Goal: Task Accomplishment & Management: Complete application form

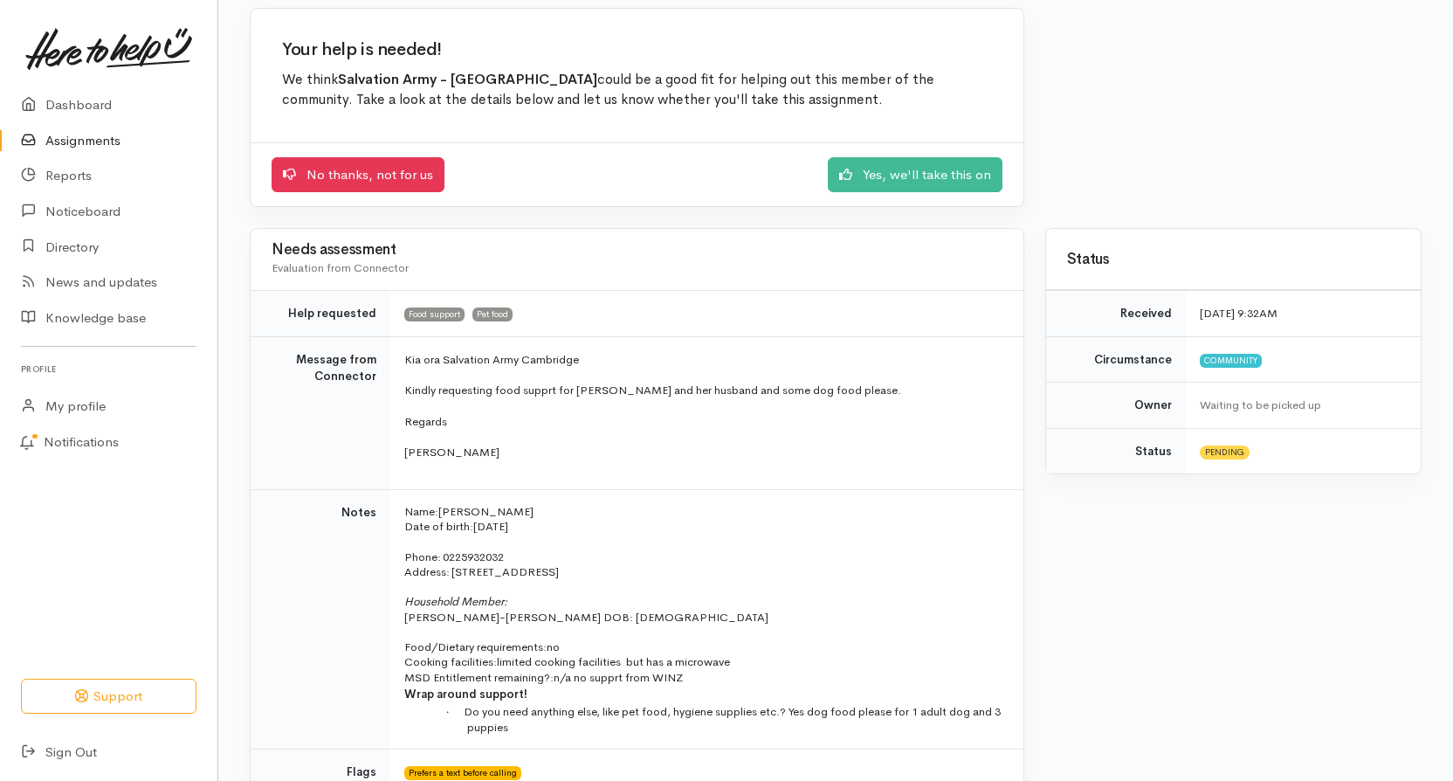
scroll to position [175, 0]
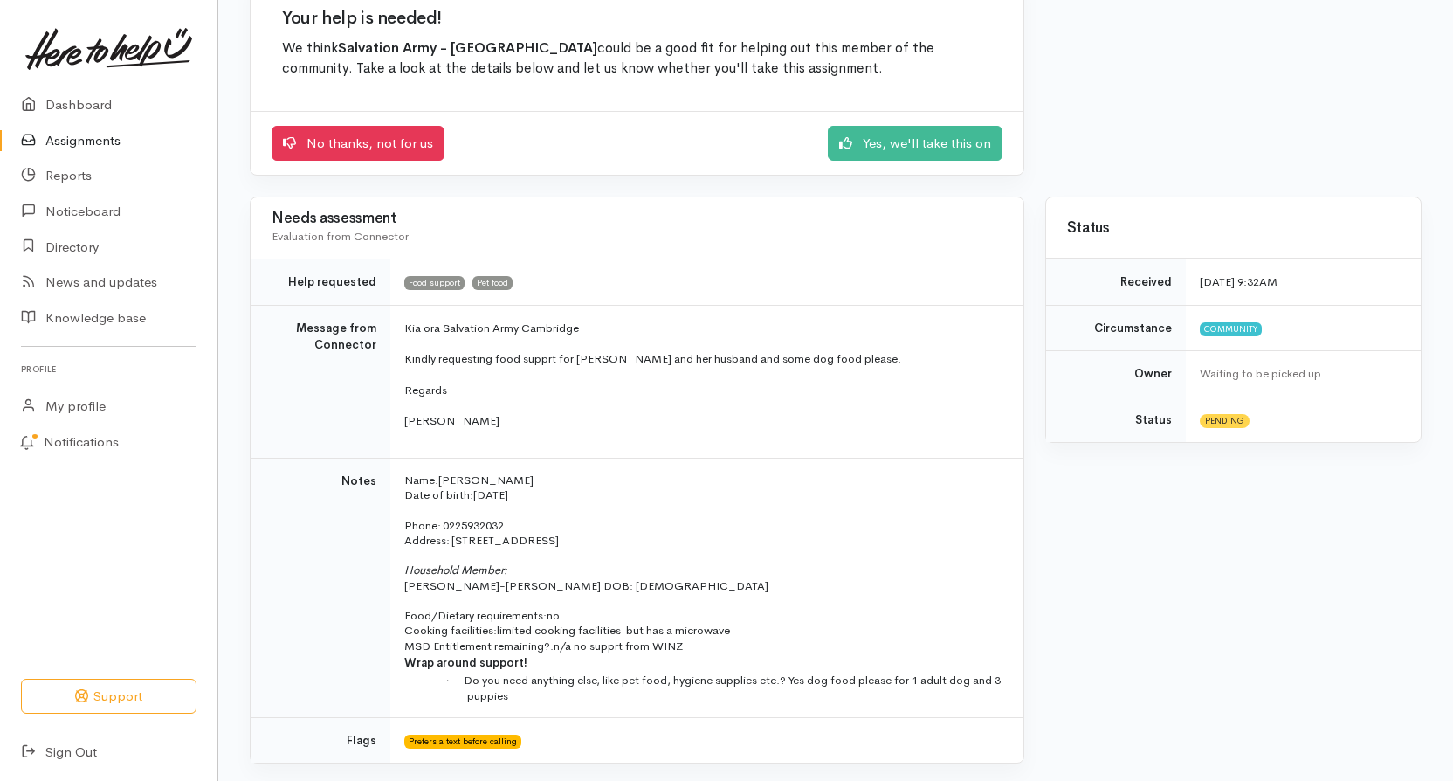
click at [895, 115] on div "No thanks, not for us Yes, we'll take this on" at bounding box center [637, 143] width 773 height 65
click at [905, 142] on link "Yes, we'll take this on" at bounding box center [915, 141] width 175 height 36
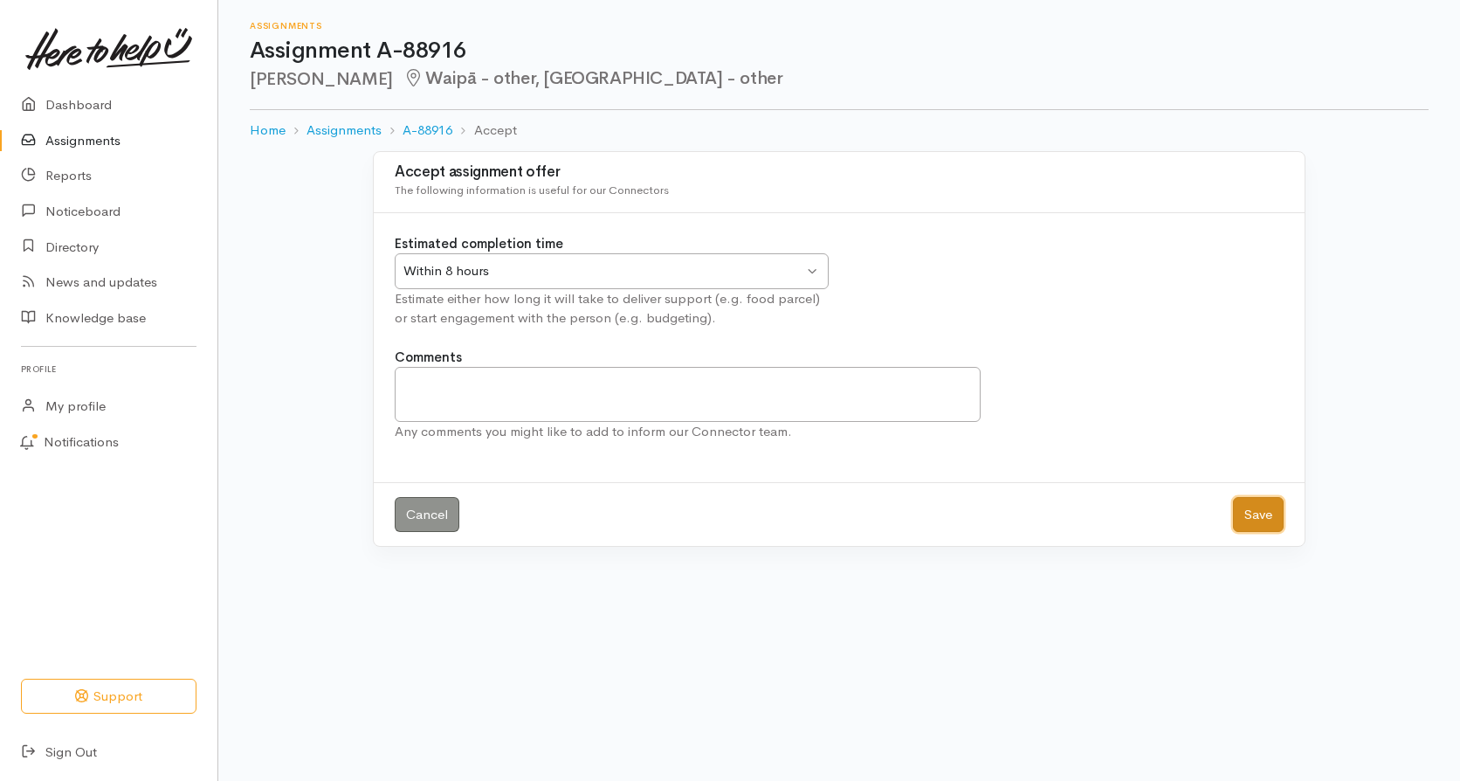
click at [1242, 504] on button "Save" at bounding box center [1258, 515] width 51 height 36
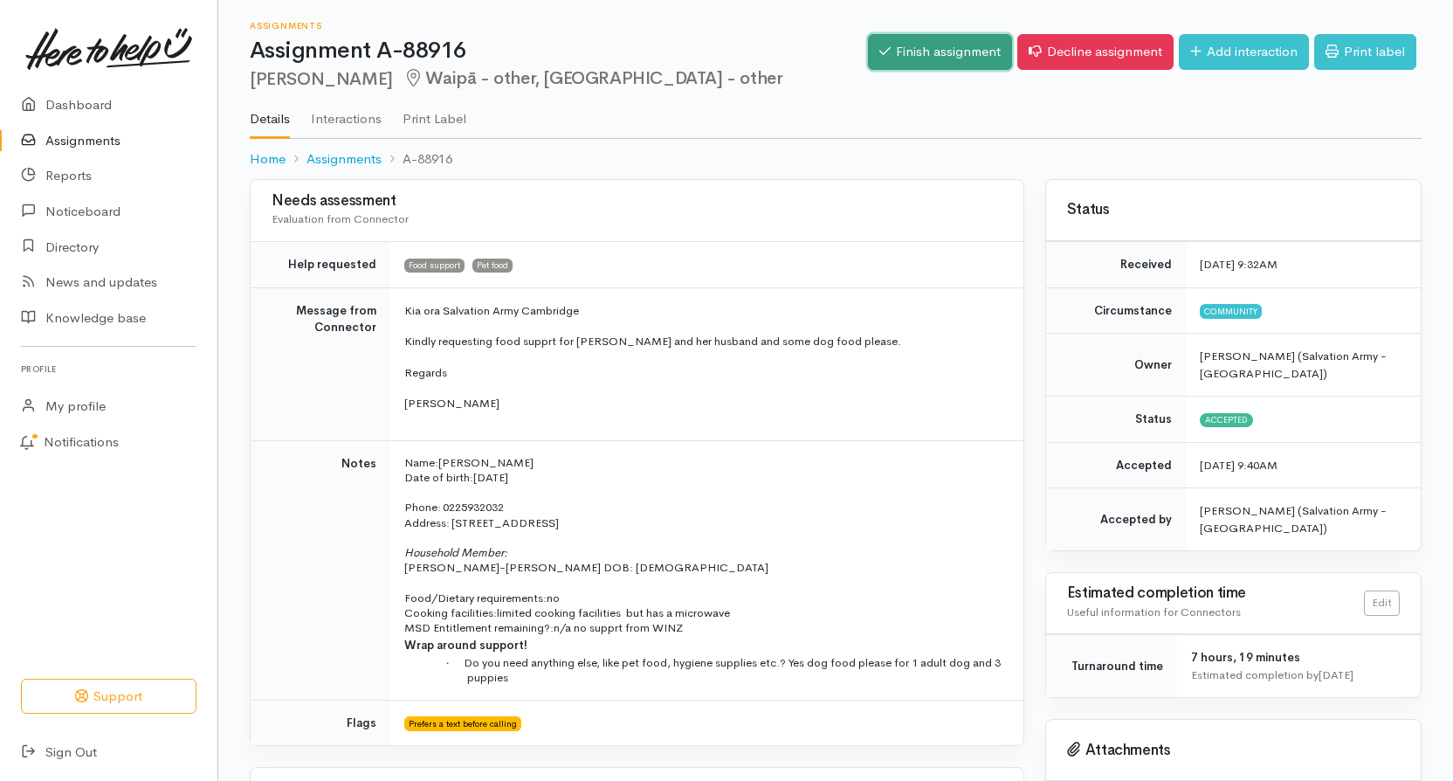
click at [938, 55] on link "Finish assignment" at bounding box center [940, 52] width 144 height 36
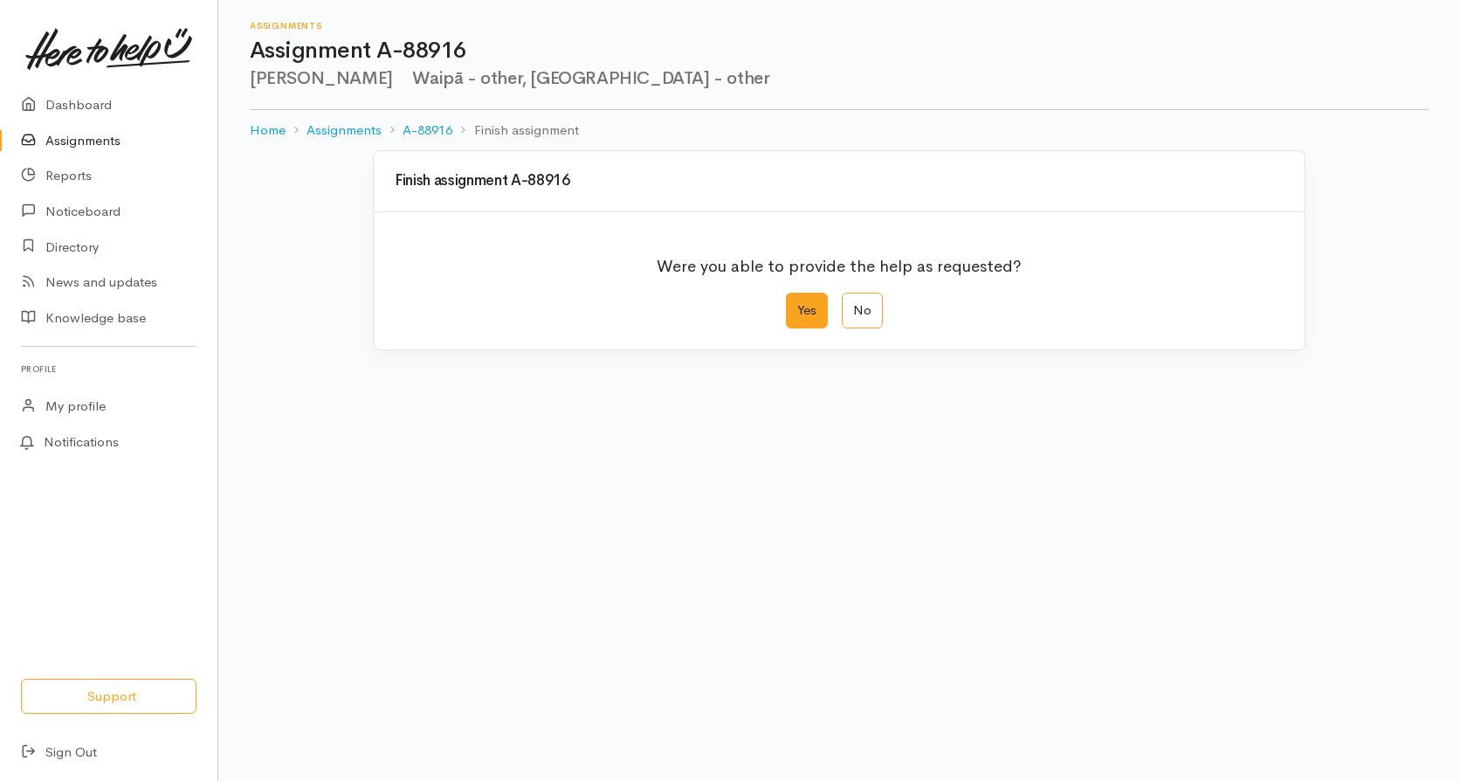
click at [810, 304] on label "Yes" at bounding box center [807, 311] width 42 height 36
click at [797, 304] on input "Yes" at bounding box center [791, 298] width 11 height 11
radio input "true"
click at [804, 316] on label "Yes" at bounding box center [807, 311] width 42 height 36
click at [797, 304] on input "Yes" at bounding box center [791, 298] width 11 height 11
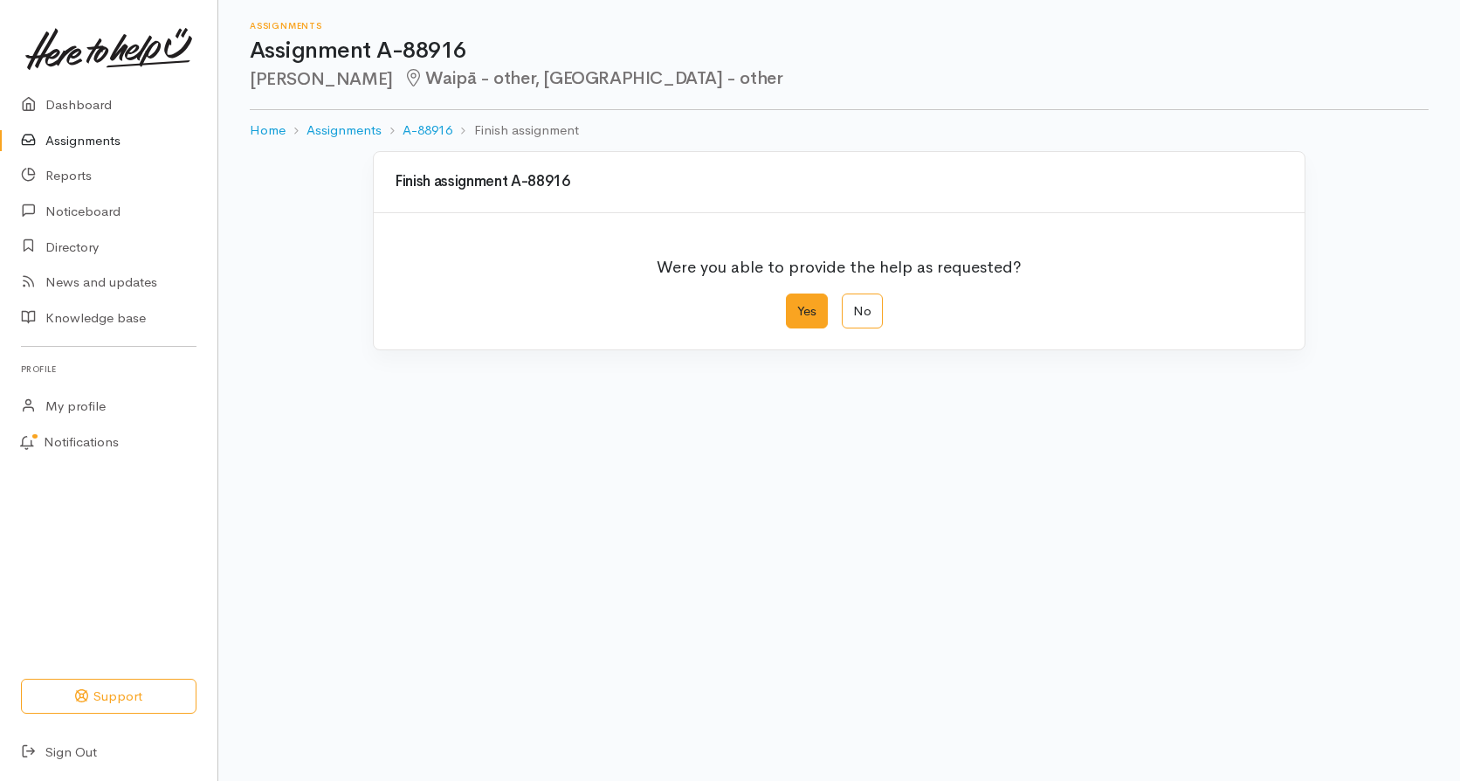
click at [804, 316] on label "Yes" at bounding box center [807, 311] width 42 height 36
click at [797, 305] on input "Yes" at bounding box center [791, 298] width 11 height 11
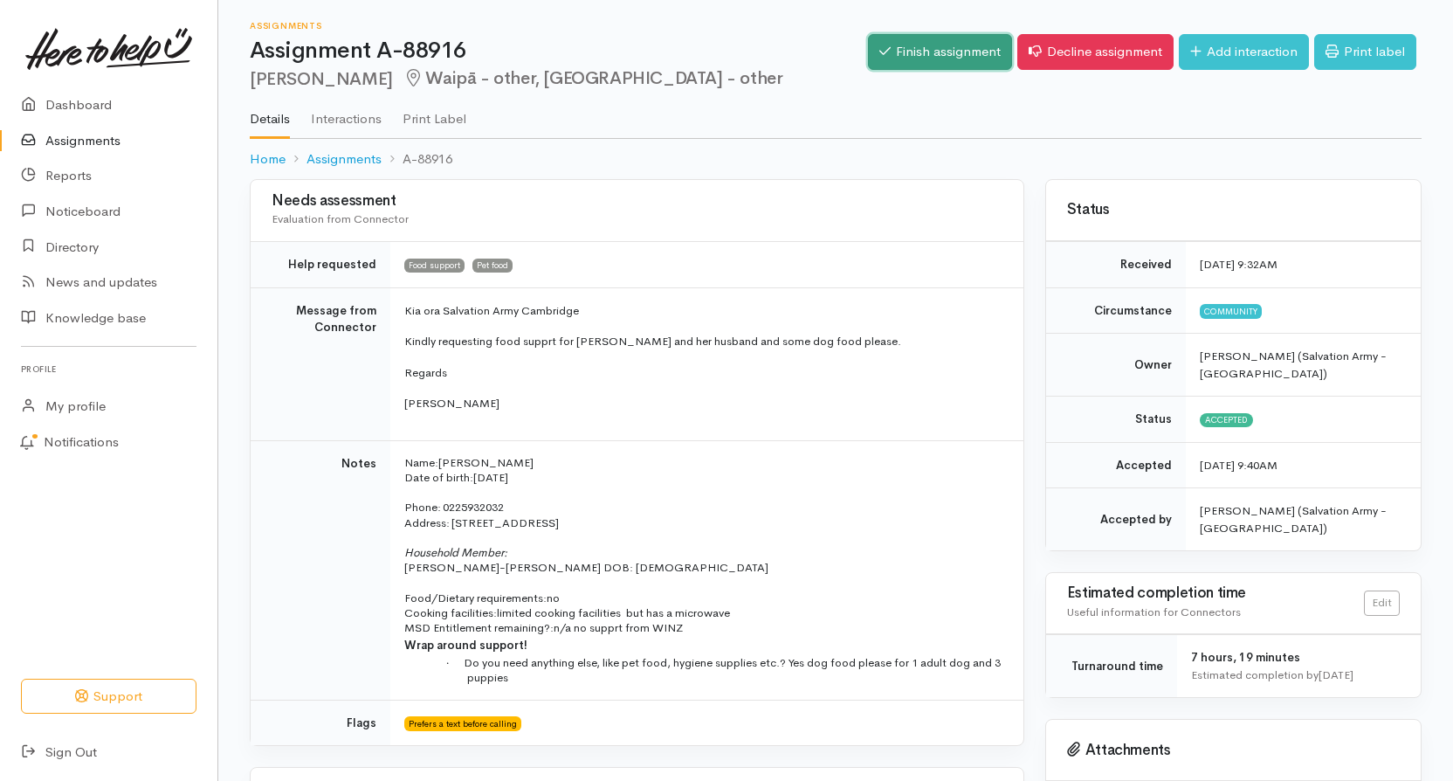
click at [904, 48] on link "Finish assignment" at bounding box center [940, 52] width 144 height 36
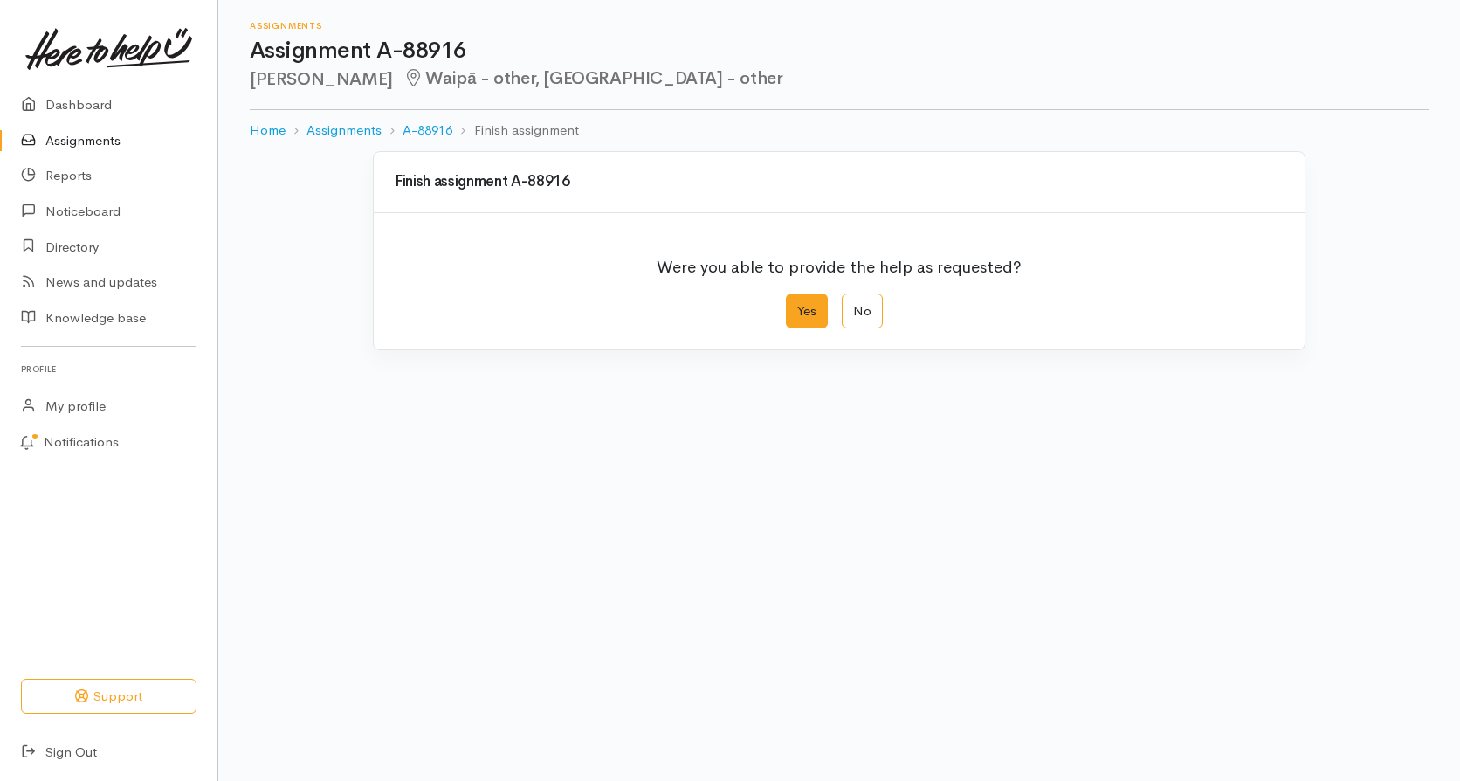
click at [798, 304] on label "Yes" at bounding box center [807, 311] width 42 height 36
click at [797, 304] on input "Yes" at bounding box center [791, 298] width 11 height 11
radio input "true"
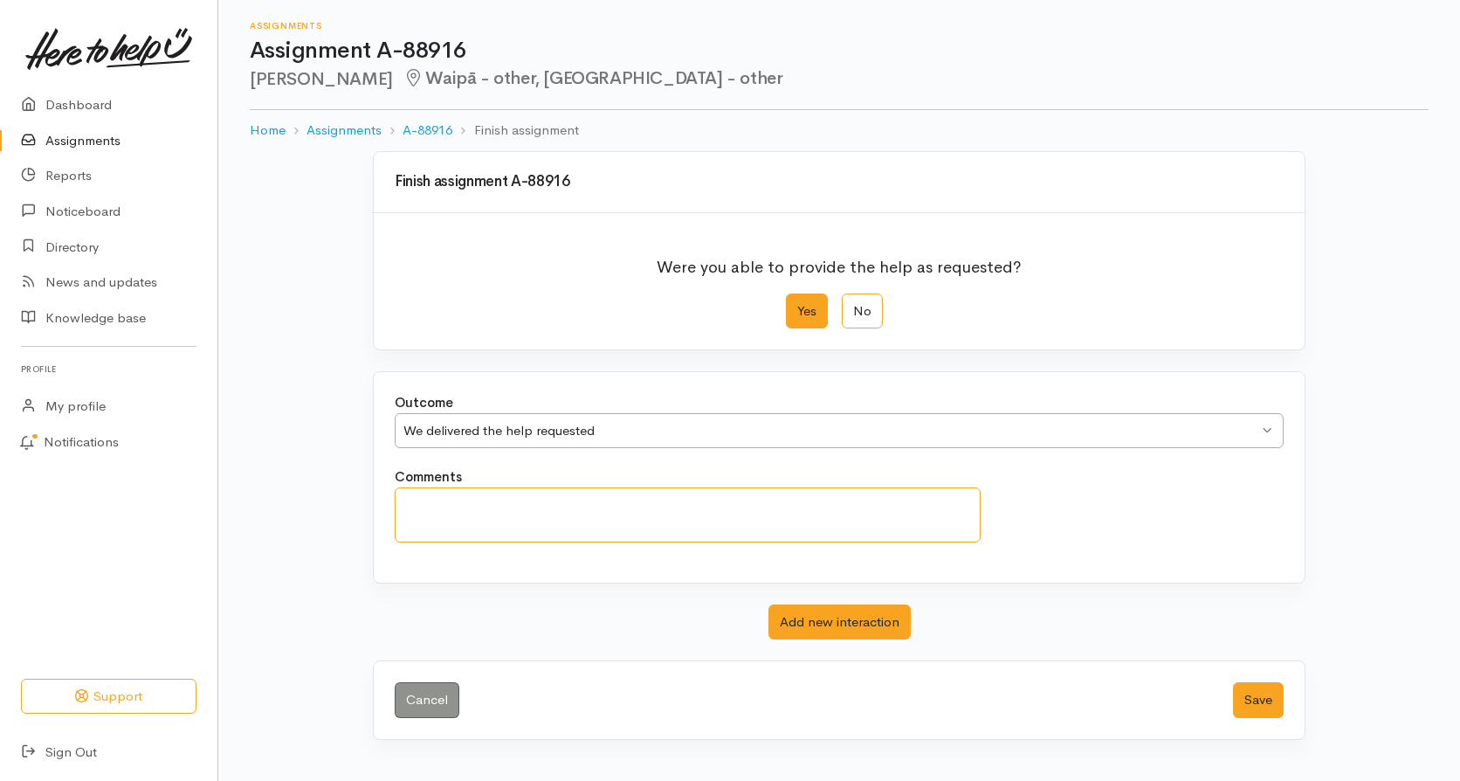
click at [602, 518] on textarea "Comments" at bounding box center [688, 514] width 586 height 55
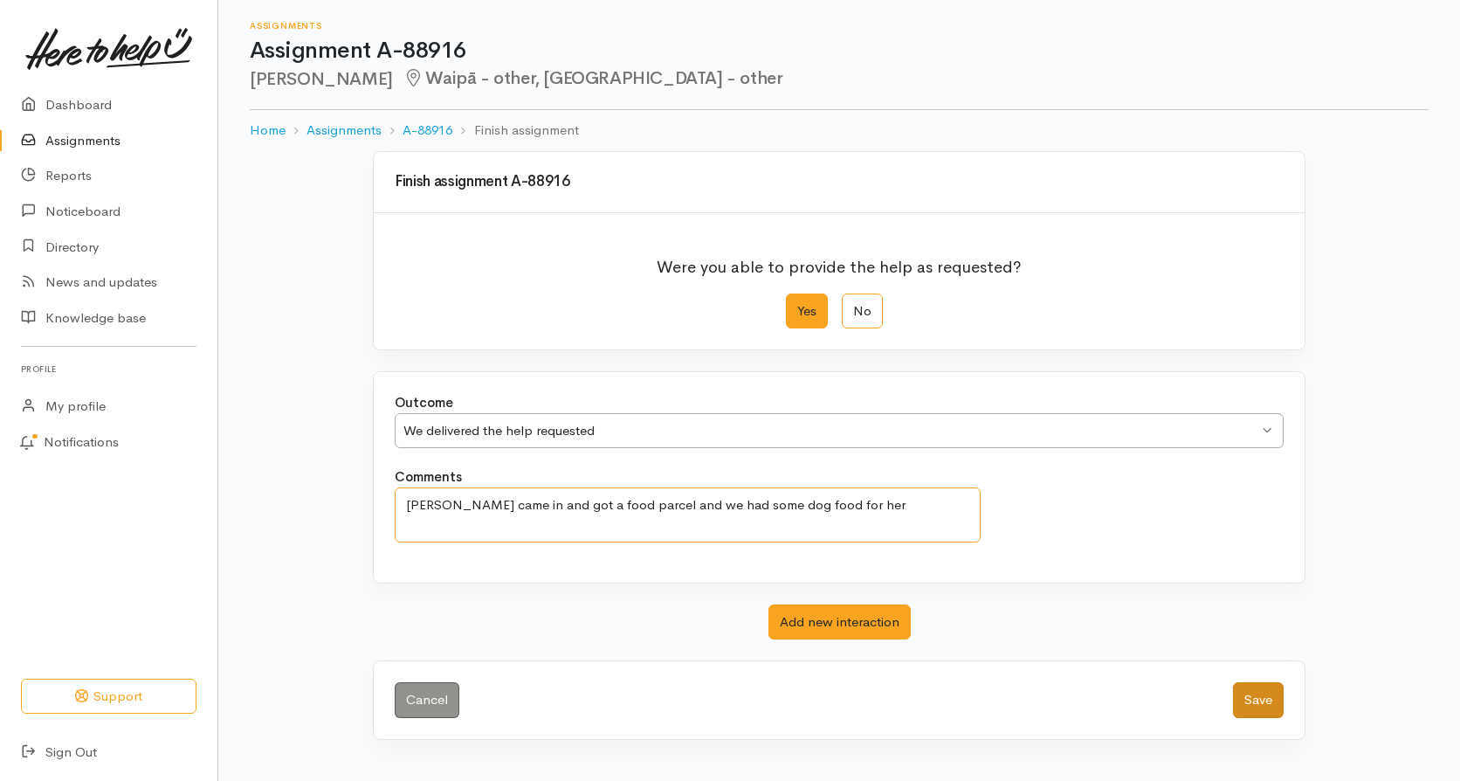
type textarea "[PERSON_NAME] came in and got a food parcel and we had some dog food for her"
click at [1270, 700] on button "Save" at bounding box center [1258, 700] width 51 height 36
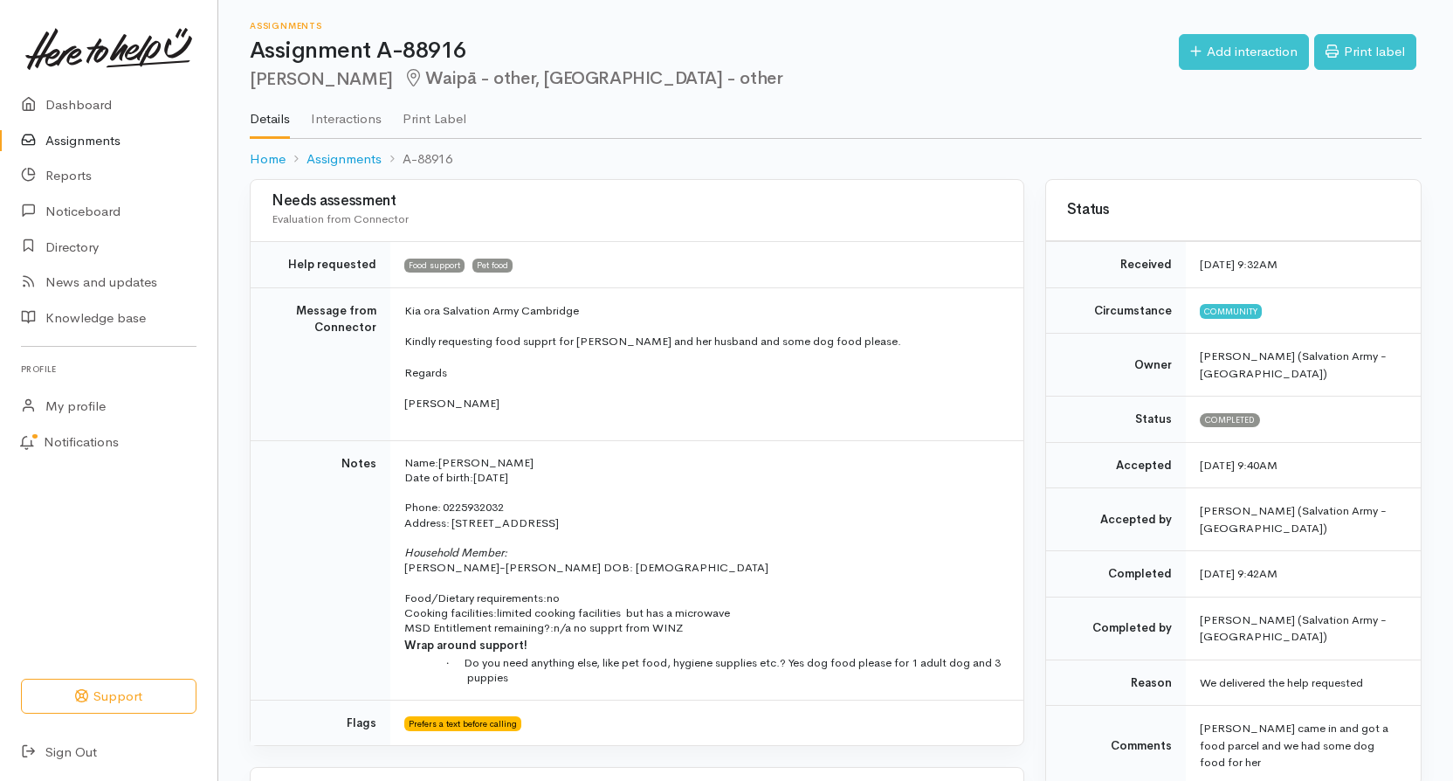
click at [78, 131] on link "Assignments" at bounding box center [108, 141] width 217 height 36
